Goal: Task Accomplishment & Management: Use online tool/utility

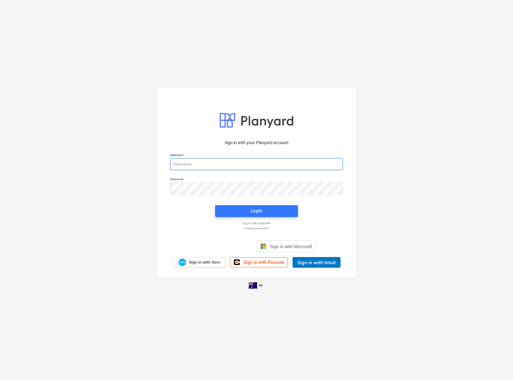
type input "[EMAIL_ADDRESS][PERSON_NAME][DOMAIN_NAME]"
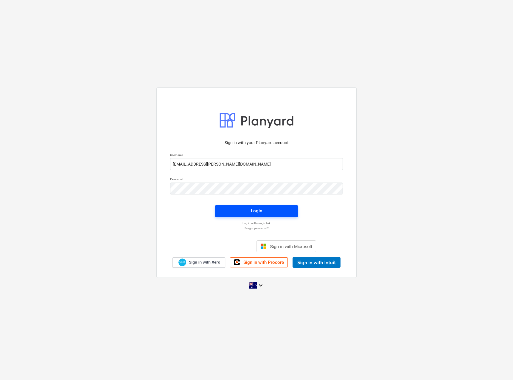
click at [266, 213] on span "Login" at bounding box center [256, 211] width 69 height 8
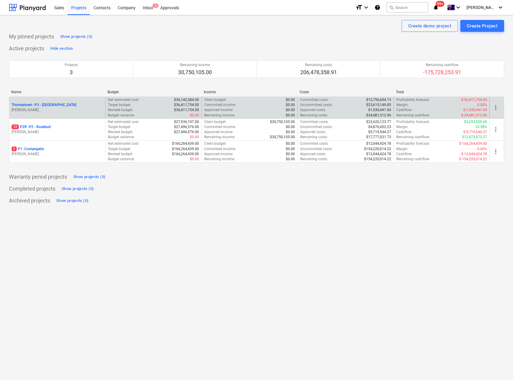
click at [46, 103] on p "Thomastown - P3 - [GEOGRAPHIC_DATA]" at bounding box center [44, 104] width 65 height 5
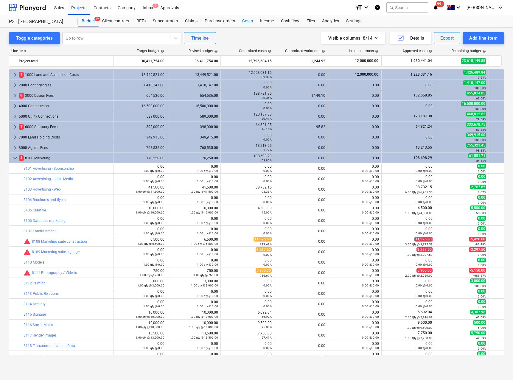
click at [249, 22] on div "Costs" at bounding box center [248, 21] width 18 height 12
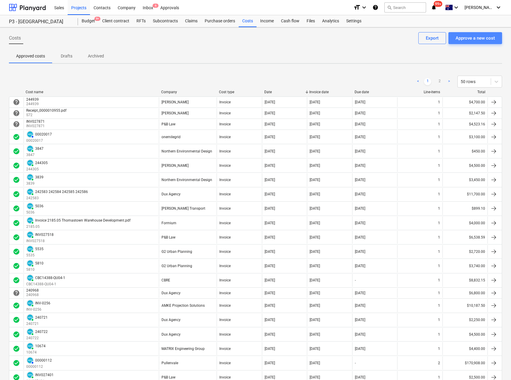
click at [465, 38] on div "Approve a new cost" at bounding box center [475, 38] width 39 height 8
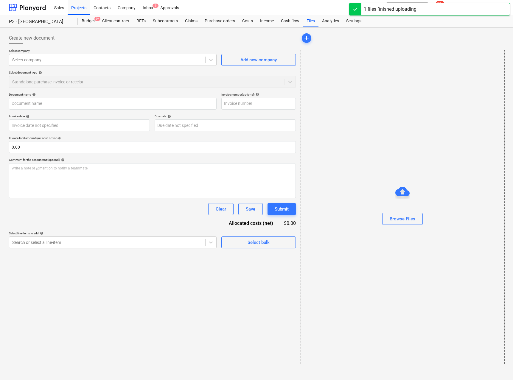
type input "0686_001.pdf"
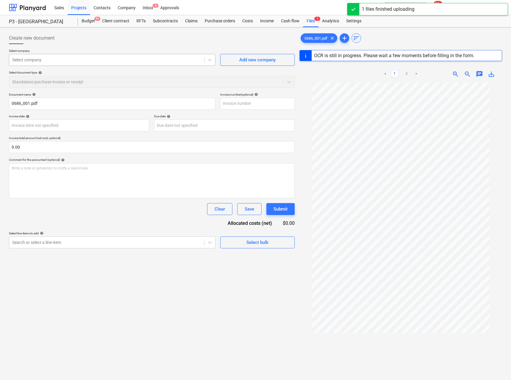
click at [57, 60] on div at bounding box center [106, 60] width 189 height 6
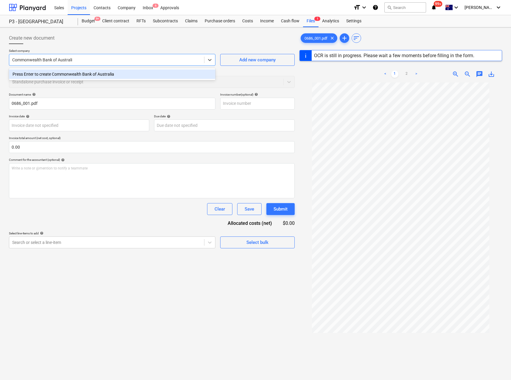
type input "Commonwealth Bank of Australia"
click at [79, 75] on div "Press Enter to create Commonwealth Bank of Australia" at bounding box center [112, 74] width 206 height 10
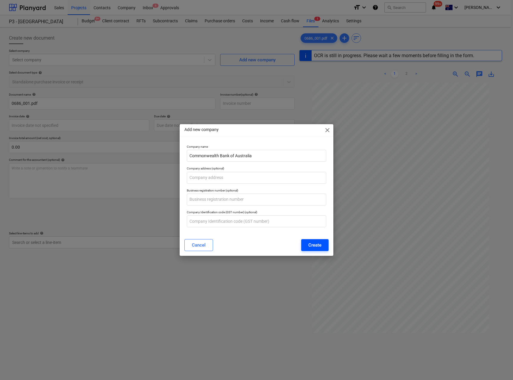
click at [316, 246] on div "Create" at bounding box center [314, 245] width 13 height 8
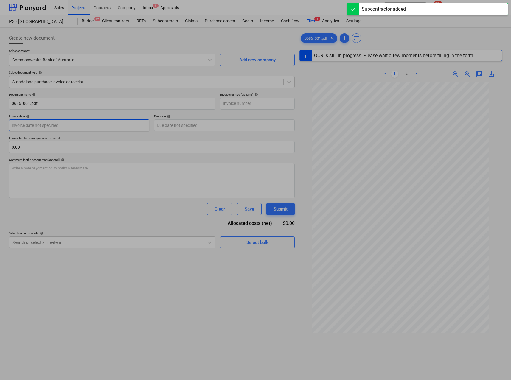
click at [92, 123] on body "Sales Projects Contacts Company Inbox 6 Approvals format_size keyboard_arrow_do…" at bounding box center [255, 190] width 511 height 380
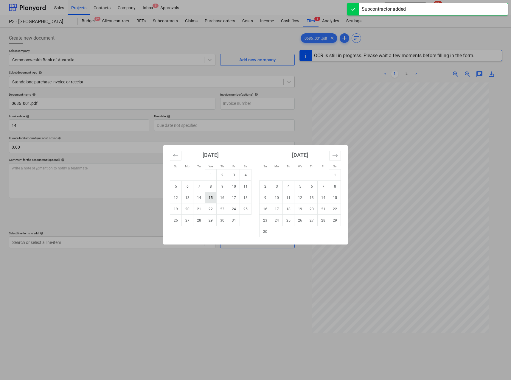
click at [213, 199] on td "15" at bounding box center [211, 197] width 12 height 11
type input "[DATE]"
click at [184, 129] on body "Sales Projects Contacts Company Inbox 6 Approvals format_size keyboard_arrow_do…" at bounding box center [255, 190] width 511 height 380
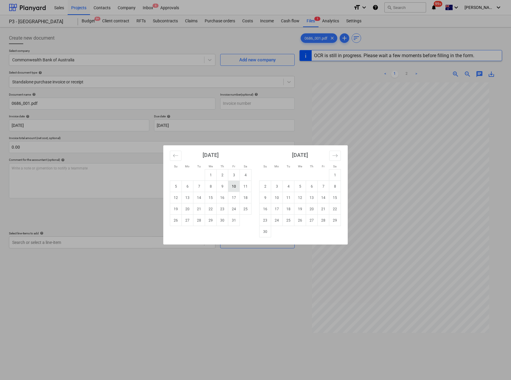
click at [234, 189] on td "10" at bounding box center [234, 186] width 12 height 11
type input "[DATE]"
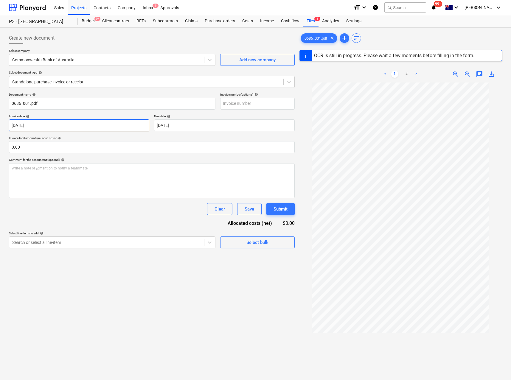
click at [74, 128] on body "Sales Projects Contacts Company Inbox 6 Approvals format_size keyboard_arrow_do…" at bounding box center [255, 190] width 511 height 380
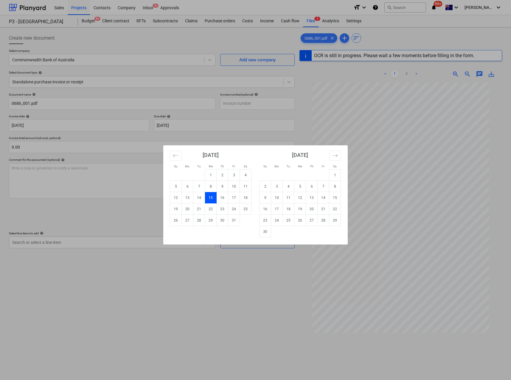
click at [209, 199] on td "15" at bounding box center [211, 197] width 12 height 11
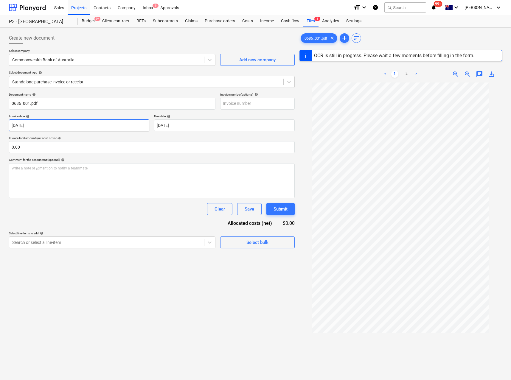
click at [60, 127] on body "Sales Projects Contacts Company Inbox 6 Approvals format_size keyboard_arrow_do…" at bounding box center [255, 190] width 511 height 380
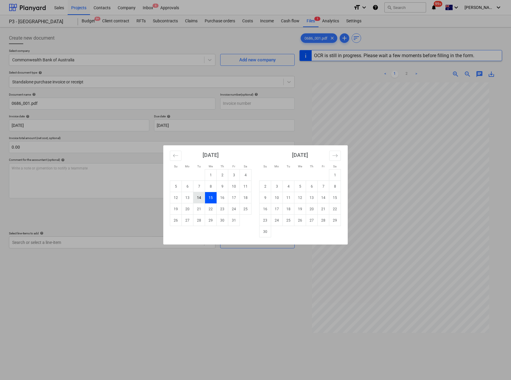
click at [200, 199] on td "14" at bounding box center [199, 197] width 12 height 11
type input "[DATE]"
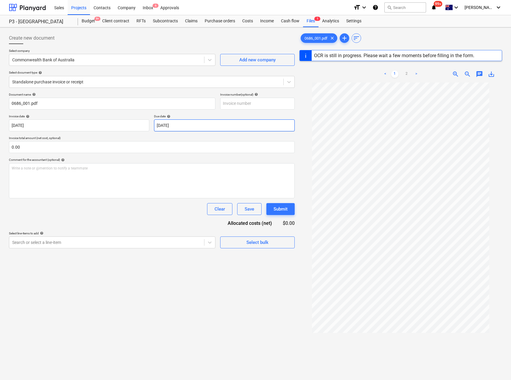
click at [171, 125] on body "Sales Projects Contacts Company Inbox 6 Approvals format_size keyboard_arrow_do…" at bounding box center [255, 190] width 511 height 380
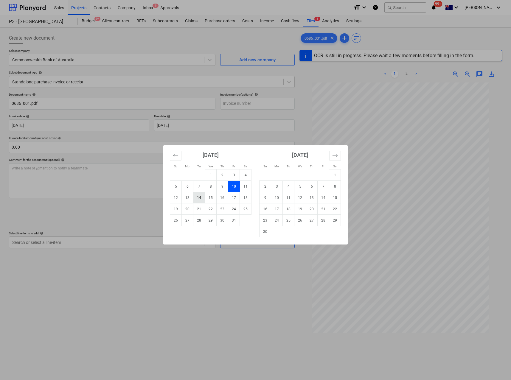
click at [201, 201] on td "14" at bounding box center [199, 197] width 12 height 11
type input "[DATE]"
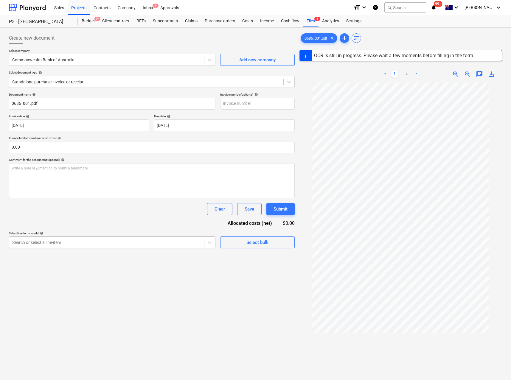
click at [62, 243] on div at bounding box center [106, 243] width 189 height 6
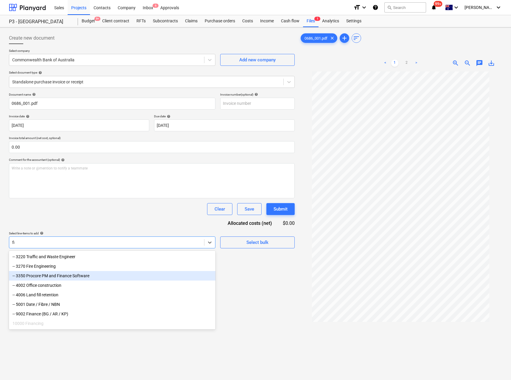
type input "f"
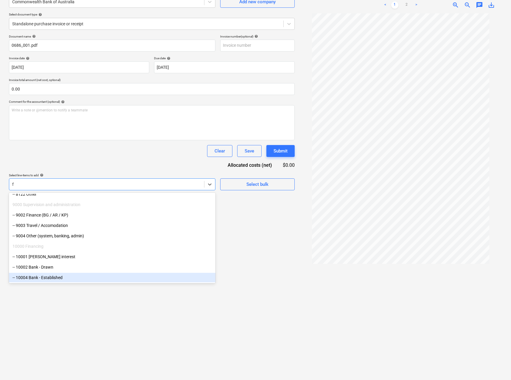
scroll to position [60, 0]
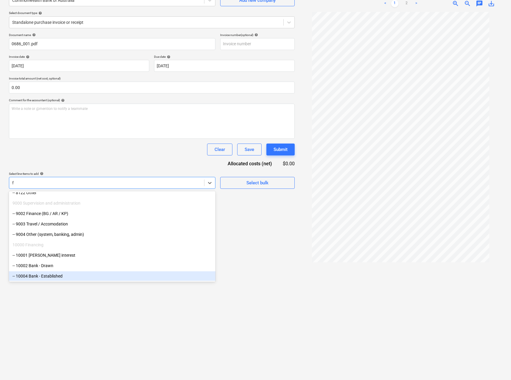
click at [63, 275] on div "-- 10004 Bank - Established" at bounding box center [112, 276] width 206 height 10
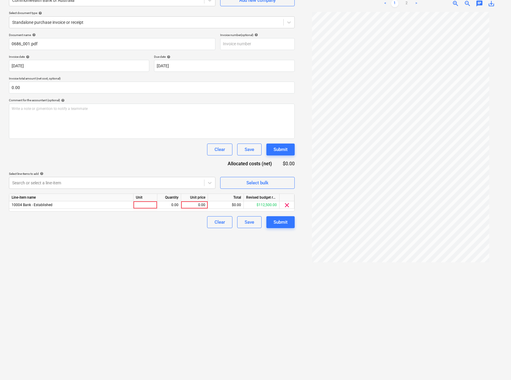
click at [223, 259] on div "Create new document Select company Commonwealth Bank of Australia Add new compa…" at bounding box center [152, 174] width 290 height 408
click at [147, 203] on div at bounding box center [145, 204] width 24 height 7
type input "Qty"
type input "10000"
click at [211, 289] on div "Create new document Select company Commonwealth Bank of Australia Add new compa…" at bounding box center [152, 174] width 290 height 408
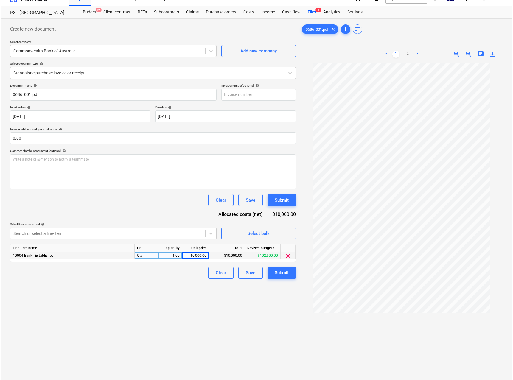
scroll to position [5, 0]
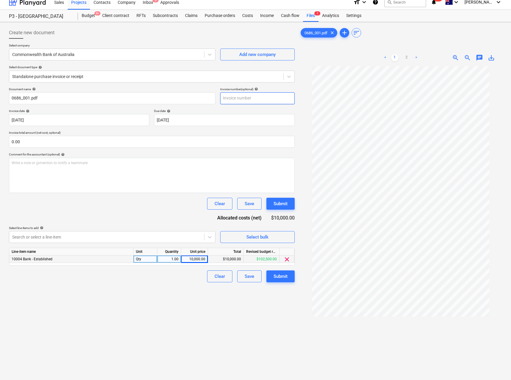
click at [232, 98] on input "text" at bounding box center [257, 98] width 74 height 12
type input "CBA Mandate Fee"
click at [283, 276] on div "Submit" at bounding box center [281, 277] width 14 height 8
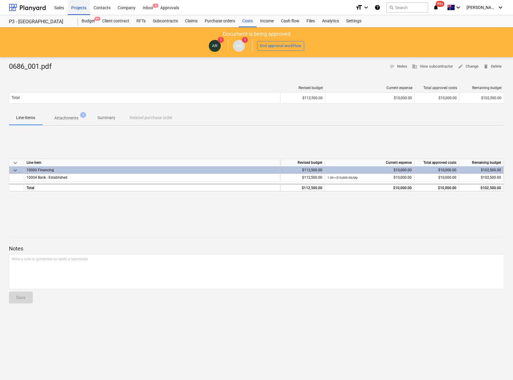
click at [77, 9] on div "Projects" at bounding box center [79, 7] width 22 height 15
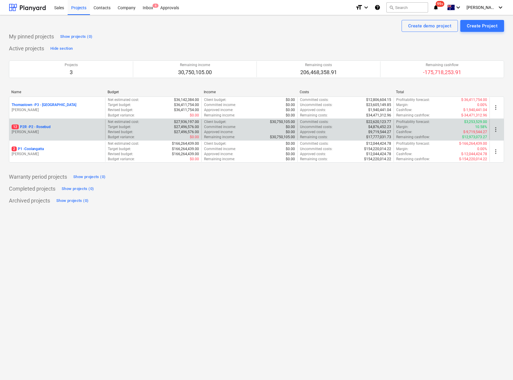
click at [41, 129] on p "12 P2R - P2 - Rosebud" at bounding box center [31, 127] width 39 height 5
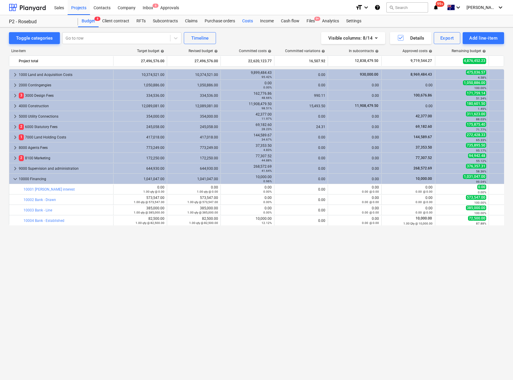
click at [250, 22] on div "Costs" at bounding box center [248, 21] width 18 height 12
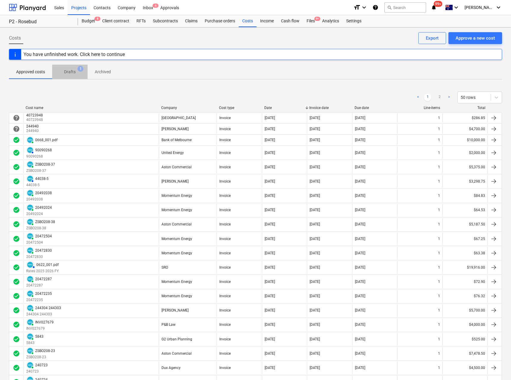
click at [70, 66] on button "Drafts 1" at bounding box center [69, 72] width 35 height 14
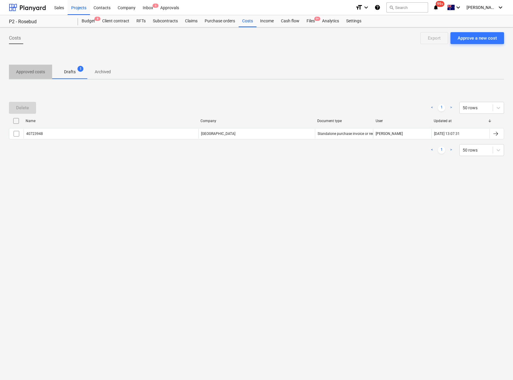
click at [24, 70] on p "Approved costs" at bounding box center [30, 72] width 29 height 6
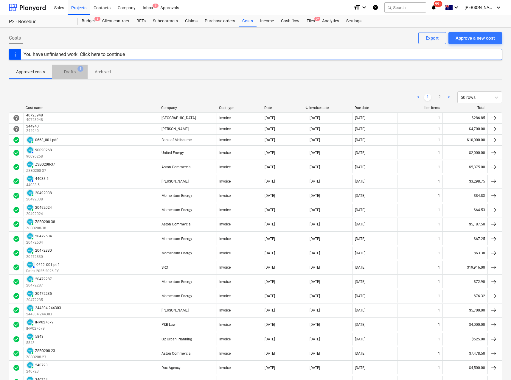
click at [71, 72] on p "Drafts" at bounding box center [70, 72] width 12 height 6
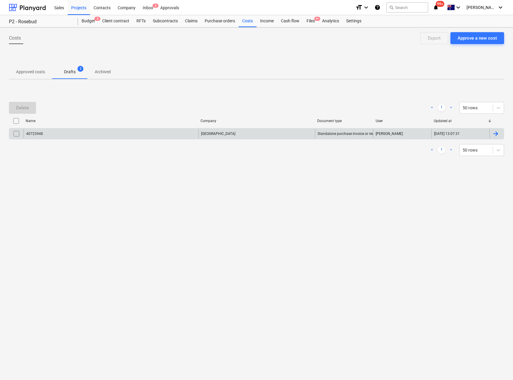
click at [498, 134] on div at bounding box center [495, 133] width 7 height 7
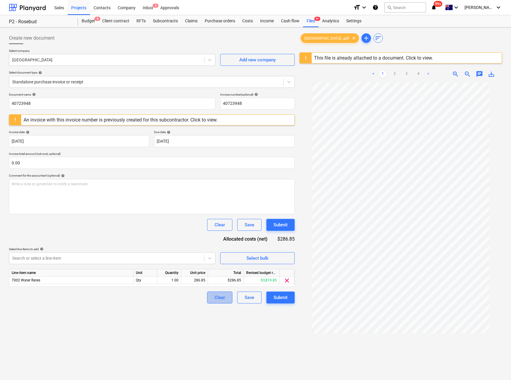
click at [220, 298] on div "Clear" at bounding box center [220, 298] width 10 height 8
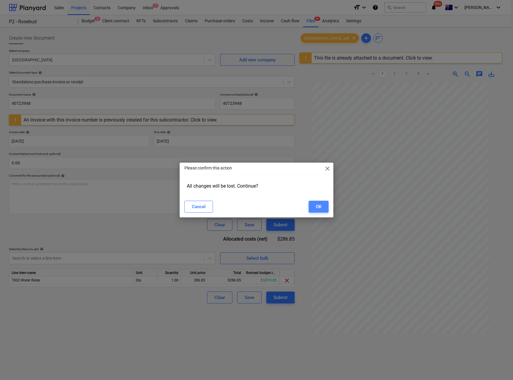
click at [313, 208] on button "OK" at bounding box center [319, 207] width 20 height 12
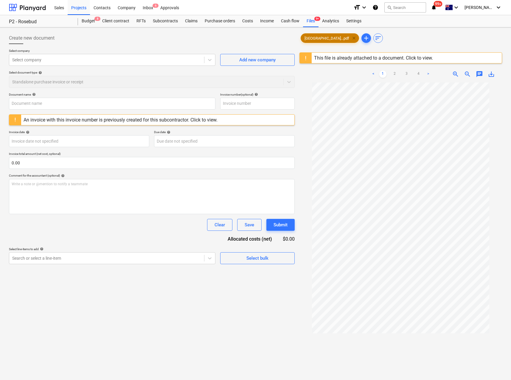
click at [350, 38] on span "clear" at bounding box center [353, 38] width 7 height 7
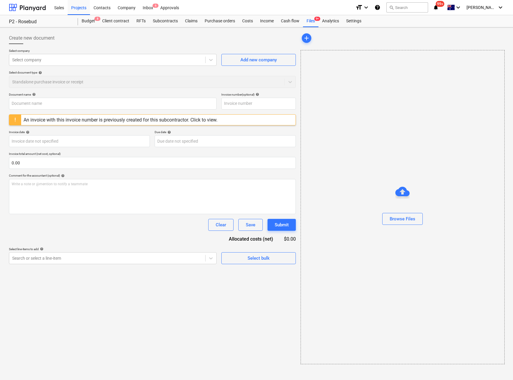
click at [181, 290] on div "Create new document Select company Select company Add new company Select docume…" at bounding box center [153, 198] width 292 height 337
click at [246, 23] on div "Costs" at bounding box center [248, 21] width 18 height 12
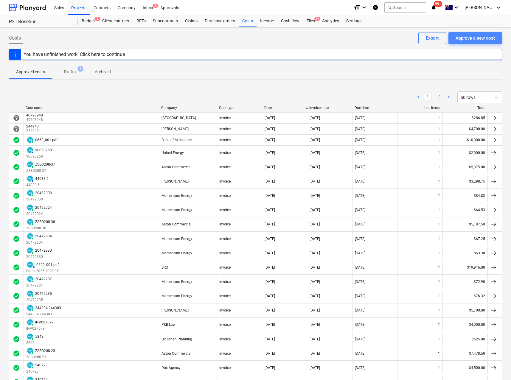
click at [471, 37] on div "Approve a new cost" at bounding box center [475, 38] width 39 height 8
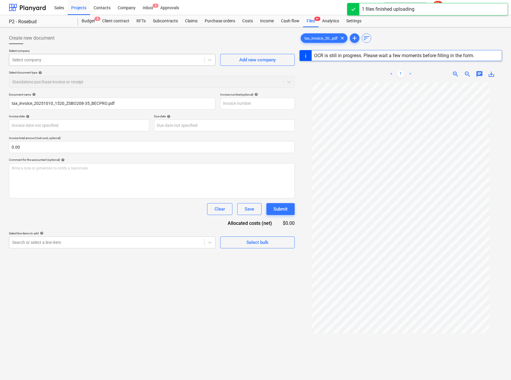
click at [26, 58] on div at bounding box center [106, 60] width 189 height 6
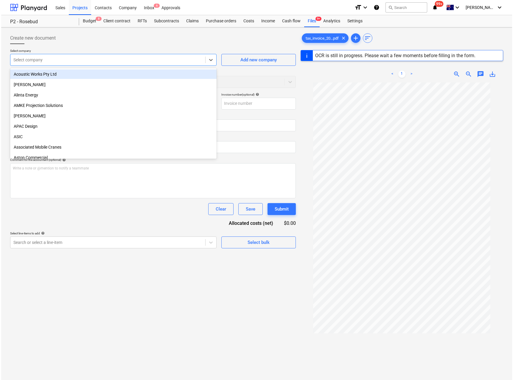
scroll to position [34, 0]
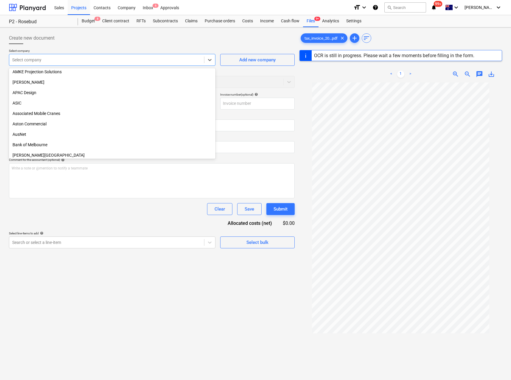
type input "ZSBO208-35"
type input "[DATE]"
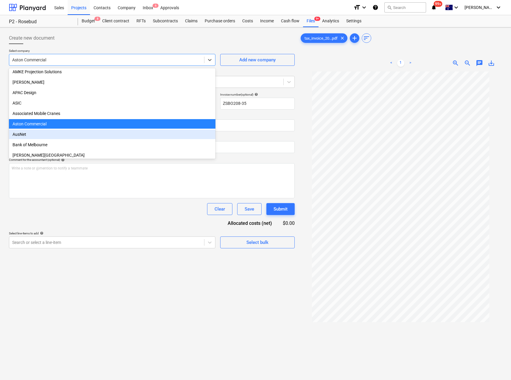
click at [98, 219] on div "Document name help ZSBO208-35 Invoice number (optional) help ZSBO208-35 Invoice…" at bounding box center [152, 171] width 286 height 156
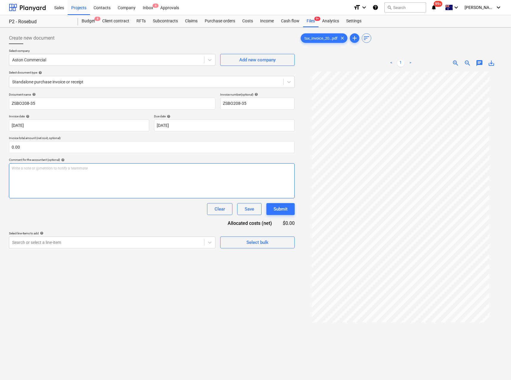
click at [36, 171] on div "Write a note or @mention to notify a teammate [PERSON_NAME]" at bounding box center [152, 180] width 286 height 35
click at [35, 244] on div at bounding box center [106, 243] width 189 height 6
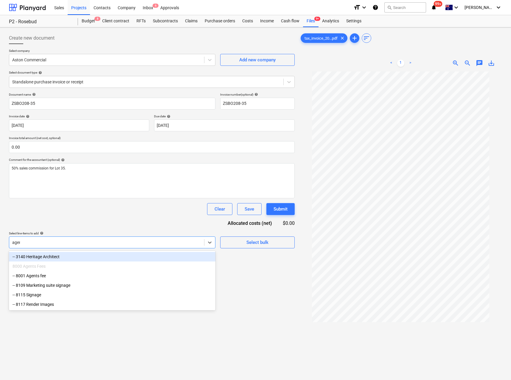
type input "agent"
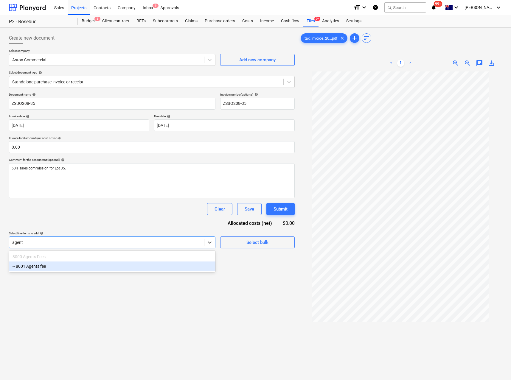
click at [39, 267] on div "-- 8001 Agents fee" at bounding box center [112, 267] width 206 height 10
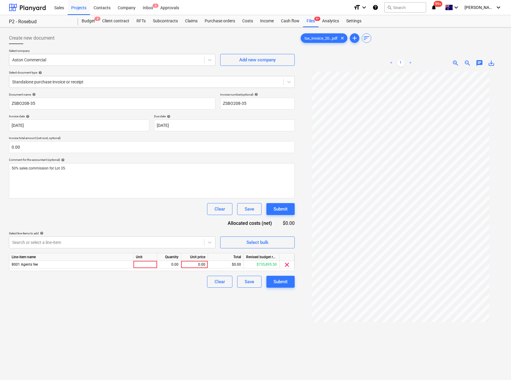
click at [257, 303] on div "Create new document Select company Aston Commercial Add new company Select docu…" at bounding box center [152, 234] width 290 height 408
click at [158, 265] on div "0.00" at bounding box center [169, 264] width 24 height 7
click at [147, 264] on div at bounding box center [145, 264] width 24 height 7
type input "Qty"
type input "7487.50"
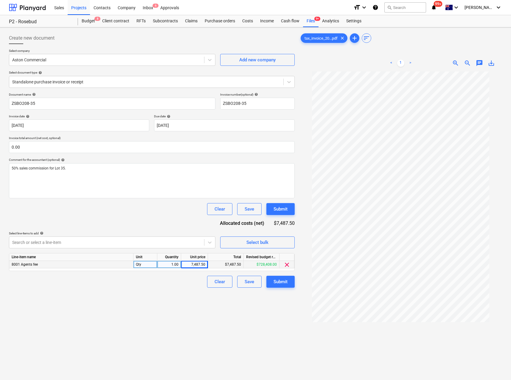
click at [174, 311] on div "Create new document Select company Aston Commercial Add new company Select docu…" at bounding box center [152, 234] width 290 height 408
click at [284, 285] on div "Submit" at bounding box center [281, 282] width 14 height 8
